Goal: Information Seeking & Learning: Learn about a topic

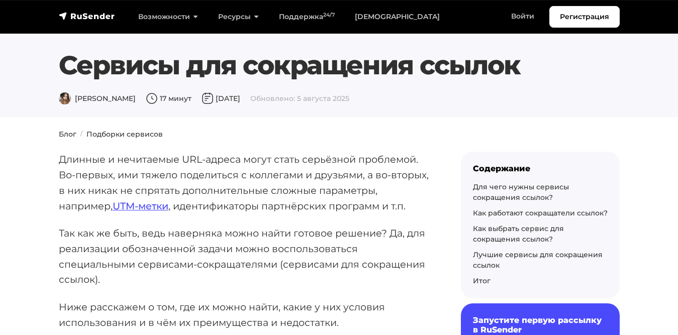
scroll to position [40, 0]
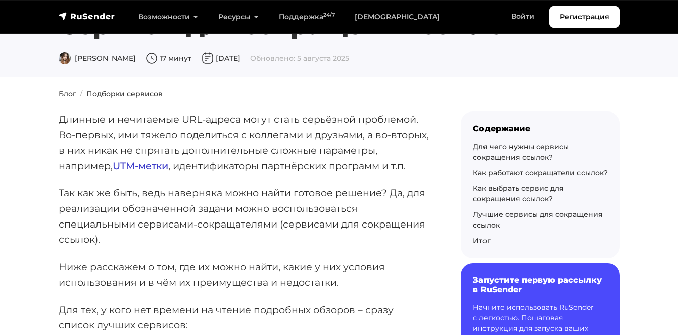
click at [125, 161] on link "UTM-метки" at bounding box center [141, 166] width 56 height 12
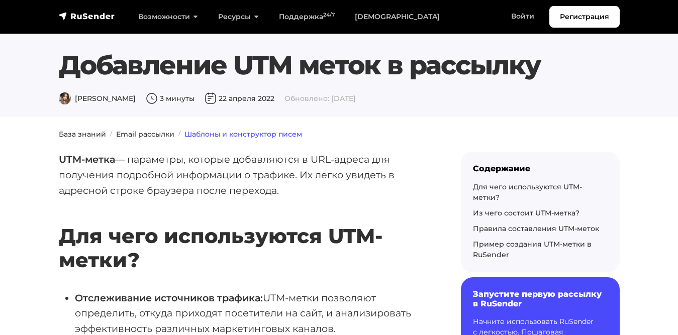
click at [212, 134] on link "Шаблоны и конструктор писем" at bounding box center [243, 134] width 118 height 9
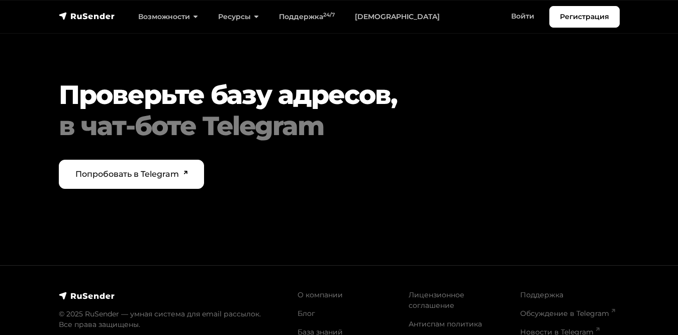
scroll to position [3420, 0]
